Goal: Information Seeking & Learning: Find specific page/section

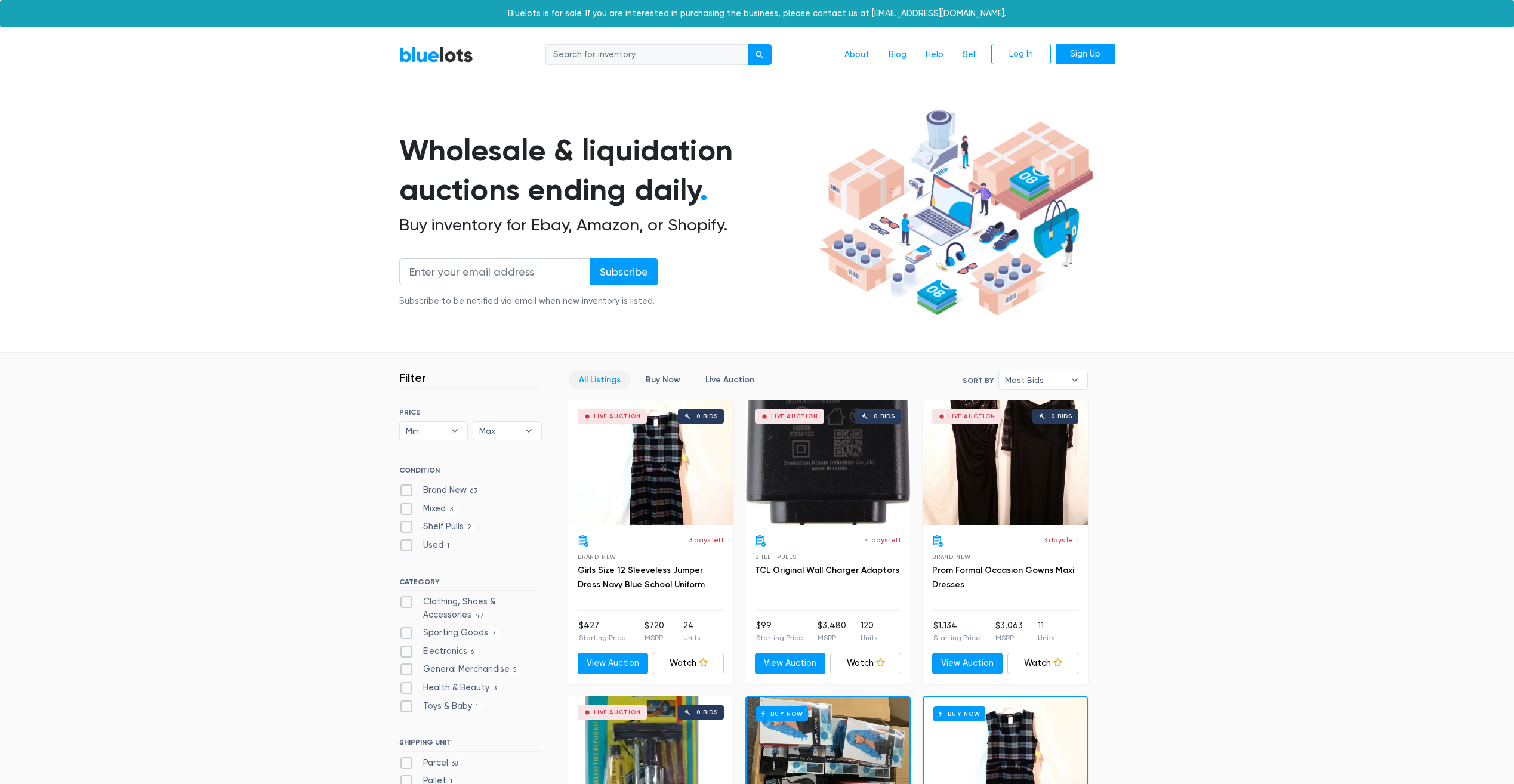
click at [600, 60] on input "search" at bounding box center [647, 55] width 203 height 21
type input "vacuum"
click at [748, 44] on button "submit" at bounding box center [760, 55] width 24 height 21
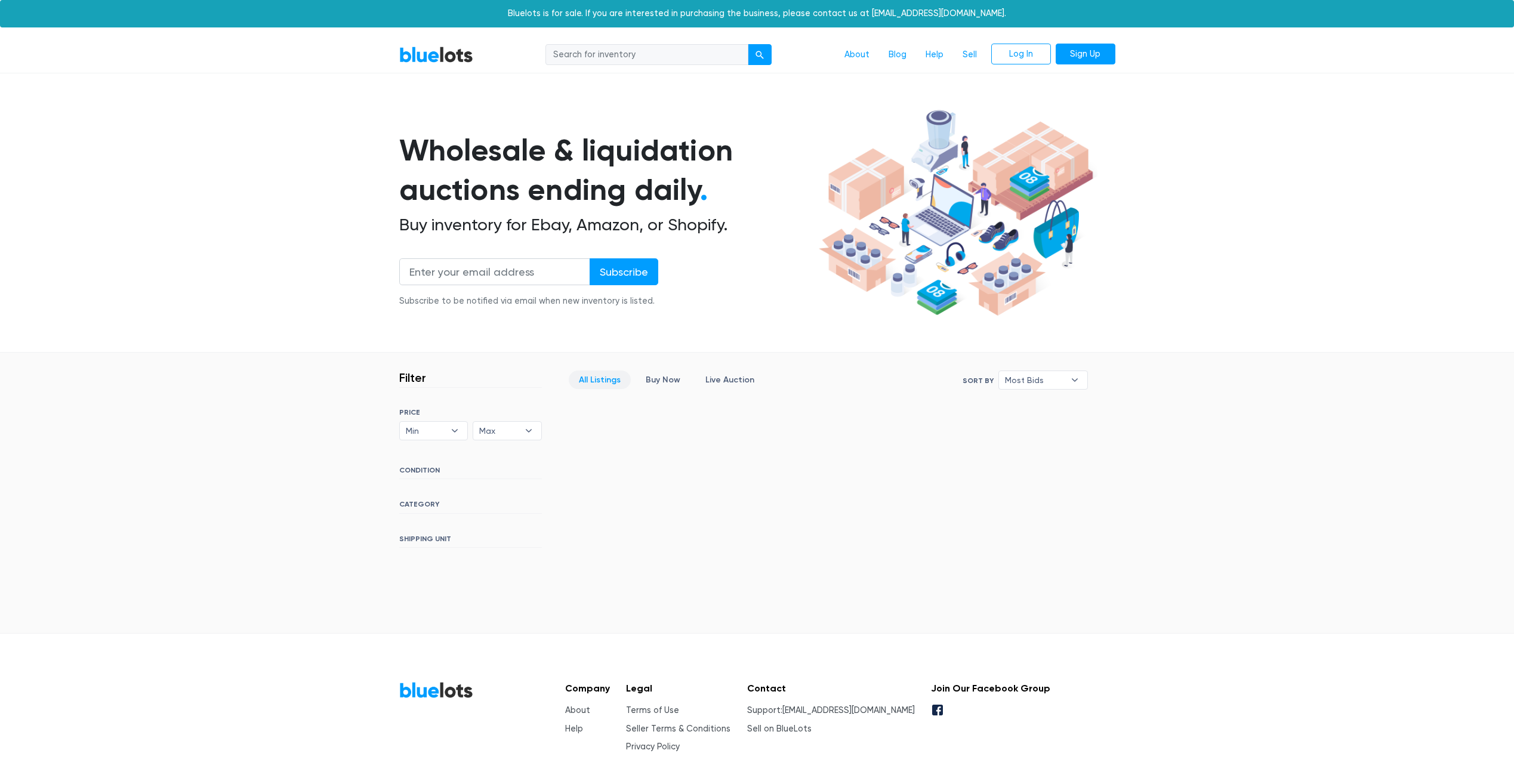
click at [622, 59] on input "search" at bounding box center [647, 55] width 203 height 21
type input "echo show"
click at [748, 44] on button "submit" at bounding box center [760, 55] width 24 height 21
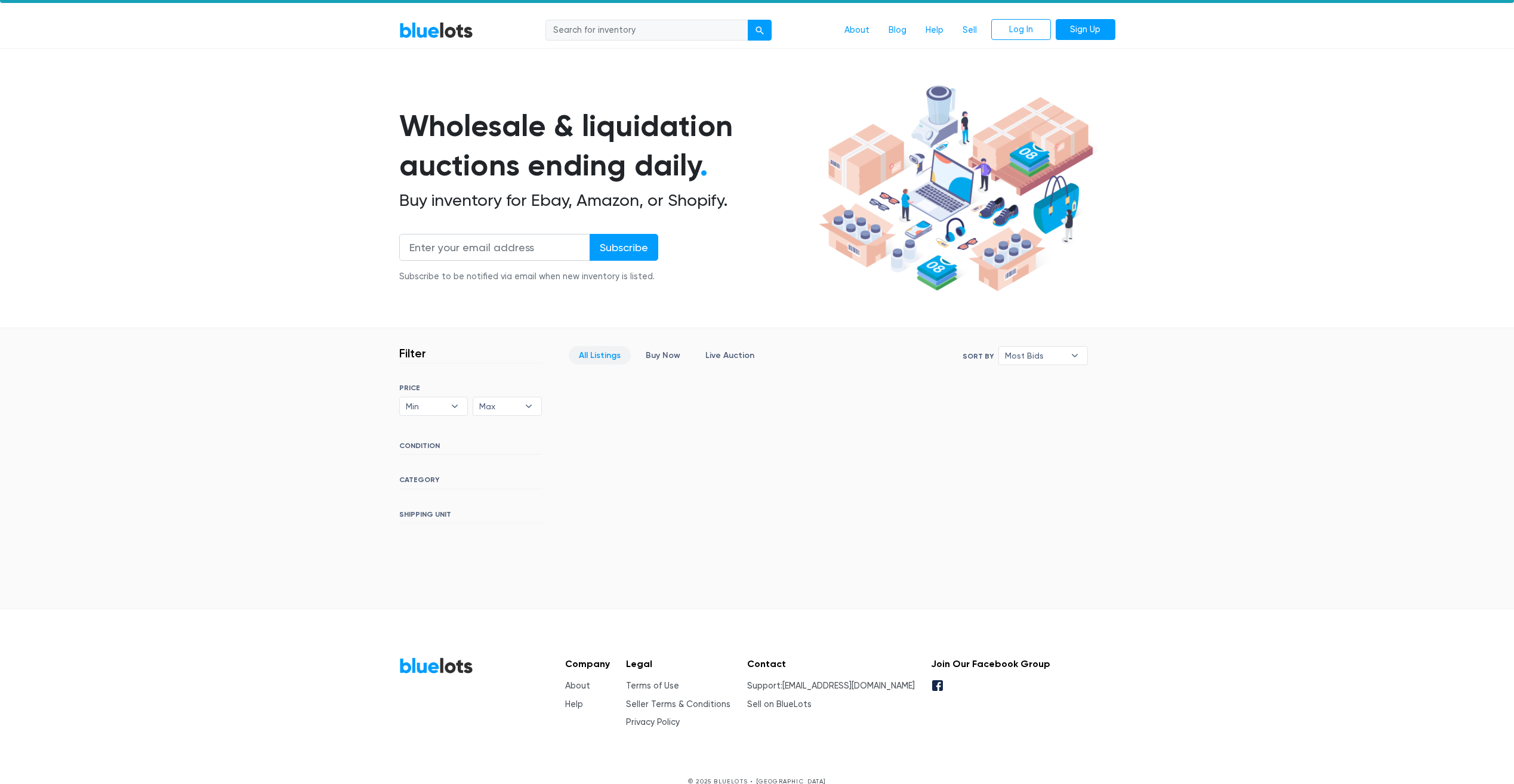
scroll to position [44, 0]
